Goal: Transaction & Acquisition: Purchase product/service

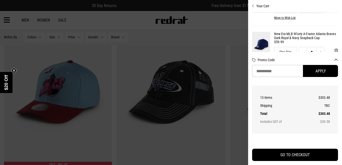
scroll to position [70, 0]
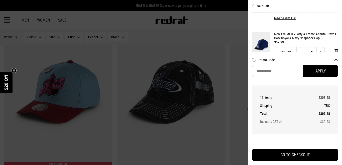
click at [255, 5] on button "Your Cart" at bounding box center [295, 4] width 86 height 8
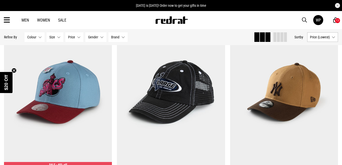
click at [335, 20] on div "13" at bounding box center [338, 21] width 6 height 6
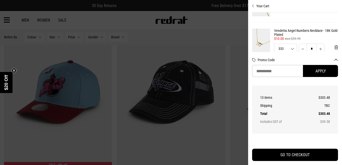
scroll to position [406, 0]
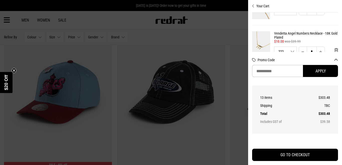
click at [279, 32] on link "Vendetta Angel Numbers Necklace - 18K Gold Plated" at bounding box center [306, 35] width 64 height 8
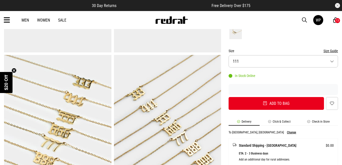
scroll to position [141, 0]
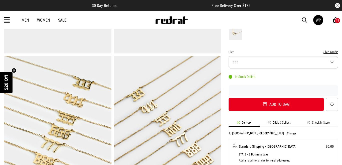
click at [270, 65] on button "Size 111" at bounding box center [283, 62] width 109 height 12
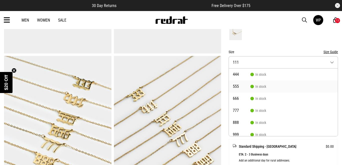
scroll to position [39, 0]
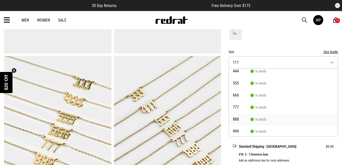
click at [246, 118] on span "888" at bounding box center [242, 119] width 18 height 4
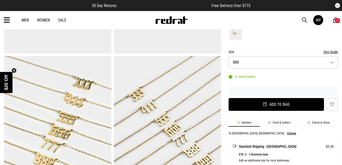
click at [279, 102] on button "Add to bag" at bounding box center [276, 104] width 95 height 13
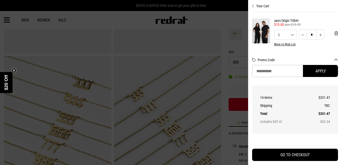
click at [336, 21] on link "sans Origin T-Shirt" at bounding box center [306, 21] width 64 height 4
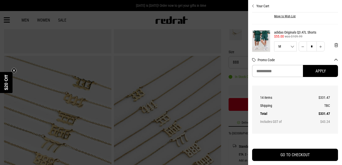
scroll to position [128, 0]
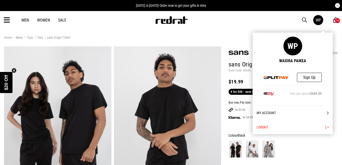
click at [334, 22] on icon at bounding box center [335, 20] width 5 height 6
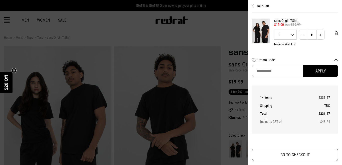
click at [284, 155] on button "GO TO CHECKOUT" at bounding box center [295, 154] width 86 height 12
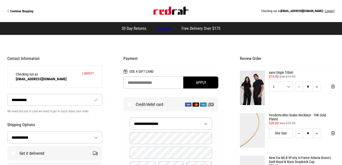
select select "**********"
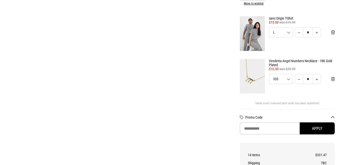
scroll to position [491, 0]
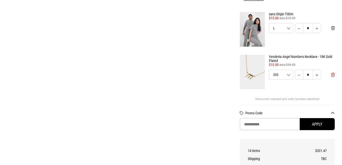
click at [333, 72] on span "Remove from cart" at bounding box center [333, 74] width 4 height 5
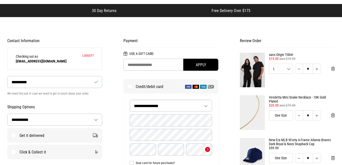
scroll to position [37, 0]
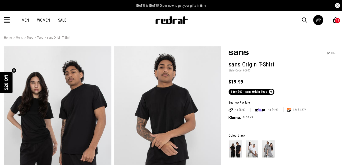
click at [334, 20] on icon at bounding box center [335, 20] width 5 height 6
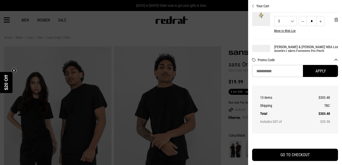
scroll to position [313, 0]
click at [231, 29] on div at bounding box center [171, 82] width 342 height 165
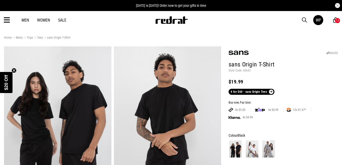
click at [5, 21] on icon at bounding box center [7, 20] width 6 height 8
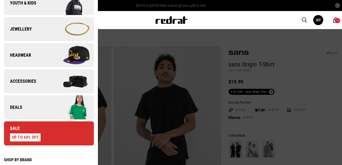
scroll to position [144, 0]
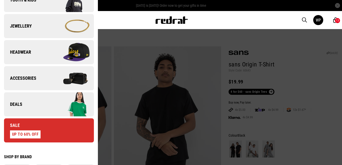
click at [74, 106] on img at bounding box center [71, 104] width 45 height 25
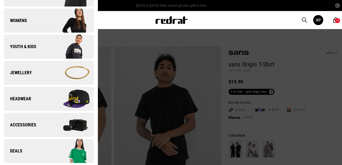
scroll to position [0, 0]
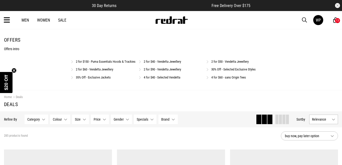
scroll to position [17, 0]
